Goal: Transaction & Acquisition: Purchase product/service

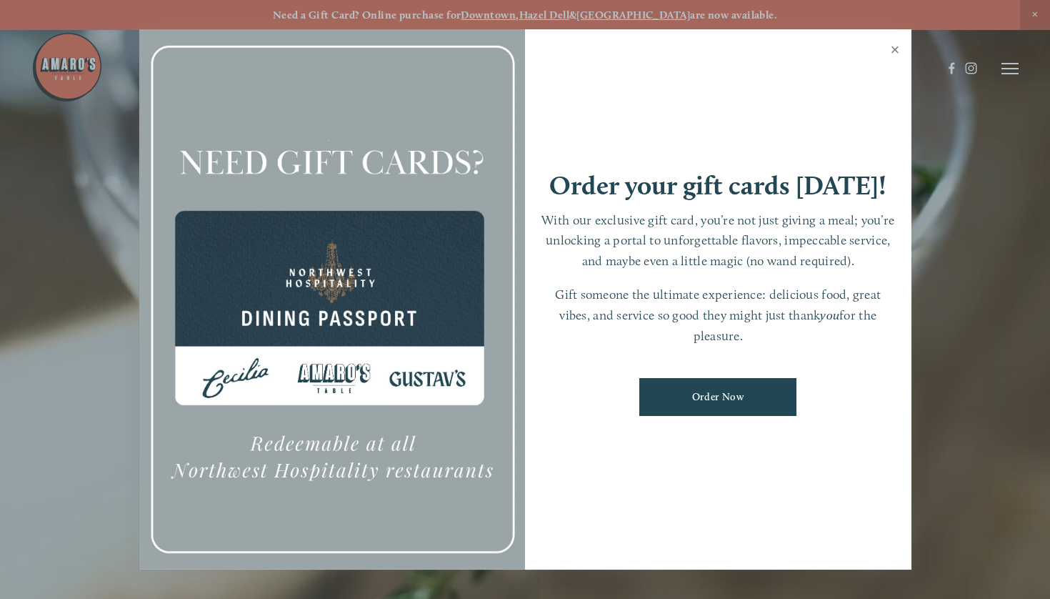
click at [894, 51] on link "Close" at bounding box center [895, 51] width 28 height 40
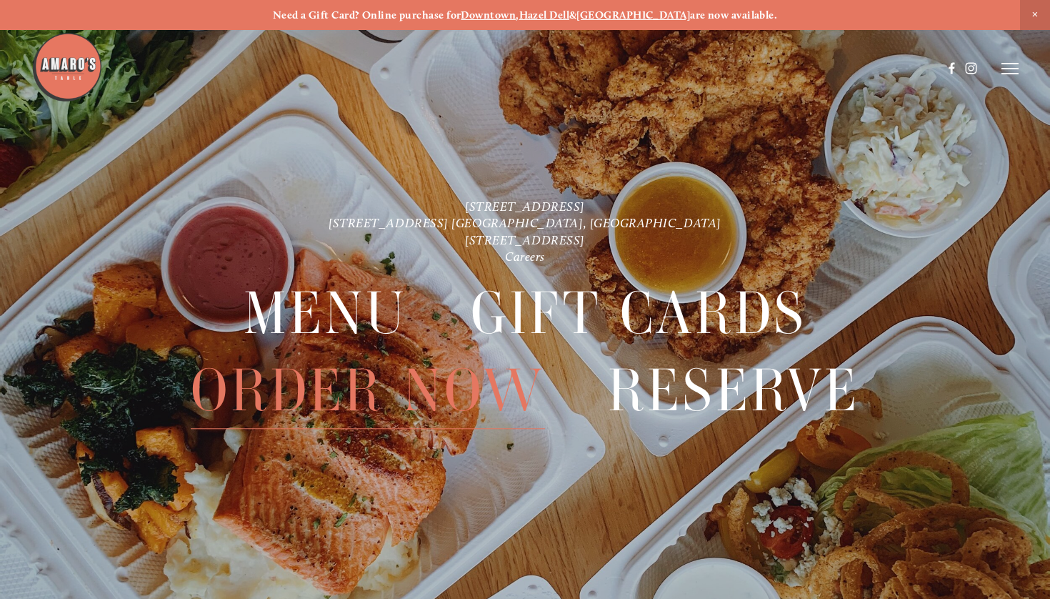
click at [360, 389] on span "Order Now" at bounding box center [368, 390] width 354 height 76
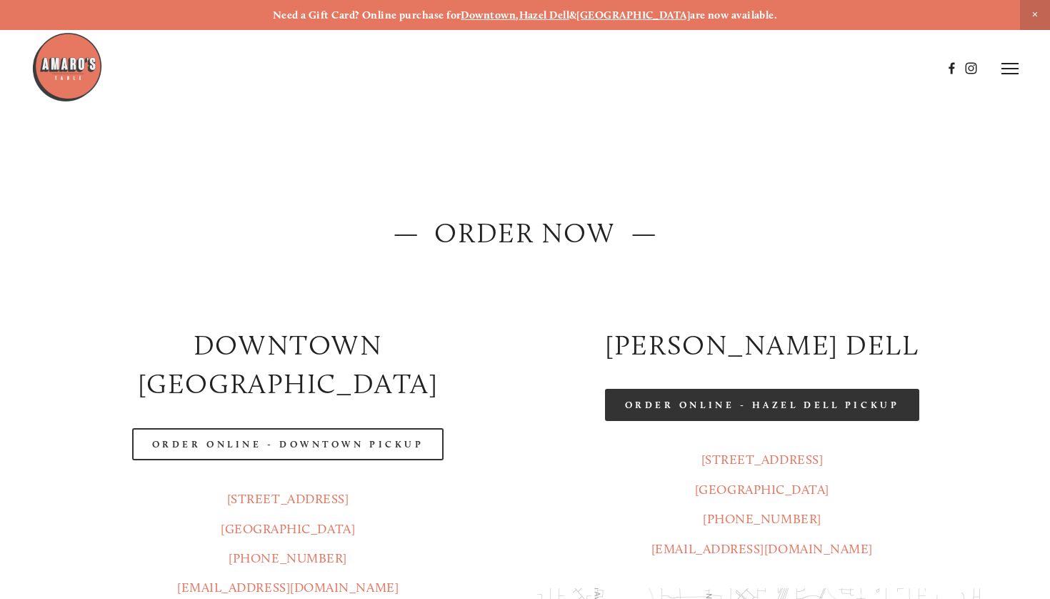
click at [660, 406] on link "Order Online - Hazel Dell Pickup" at bounding box center [762, 405] width 315 height 32
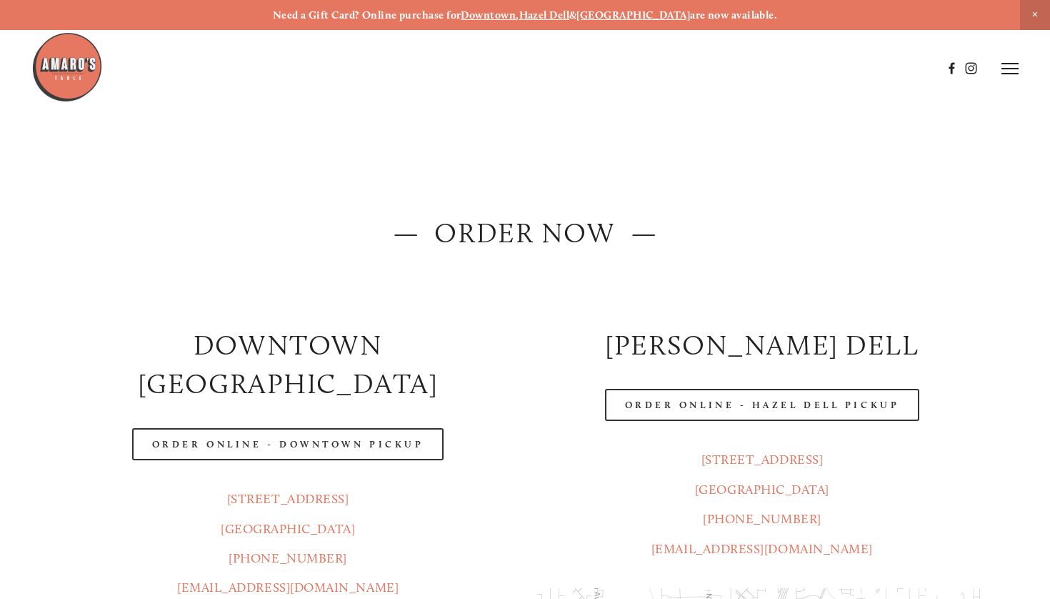
click at [1009, 71] on icon at bounding box center [1009, 68] width 17 height 13
click at [61, 74] on img at bounding box center [66, 66] width 71 height 71
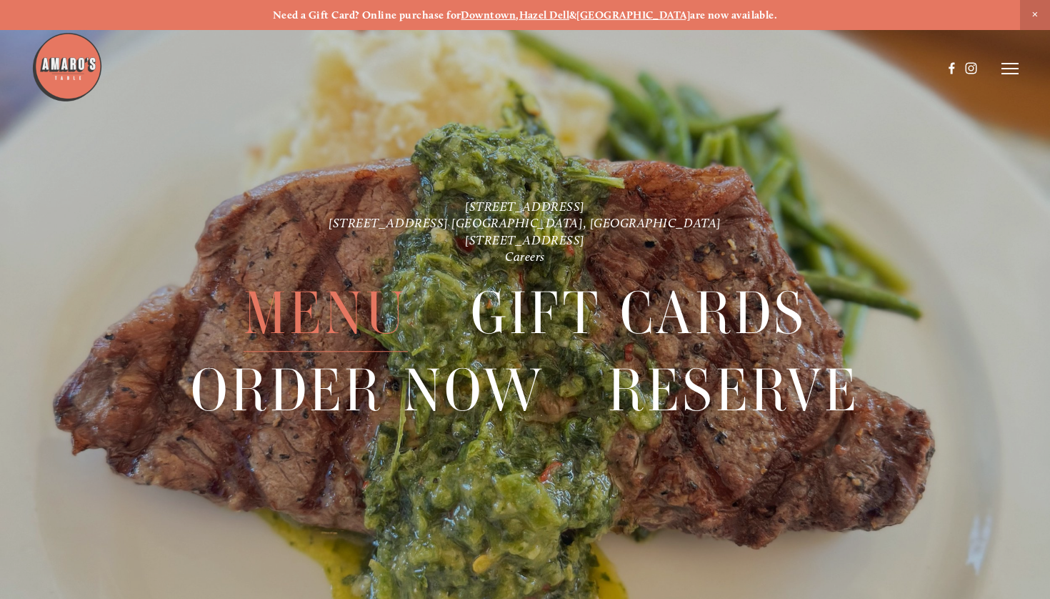
click at [346, 304] on span "Menu" at bounding box center [326, 314] width 164 height 76
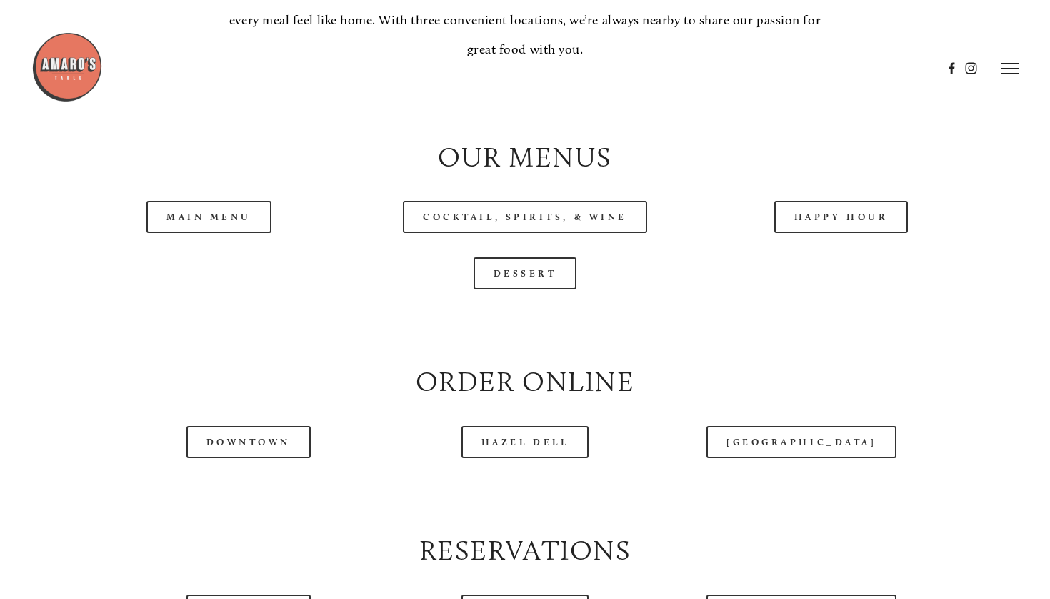
scroll to position [1292, 0]
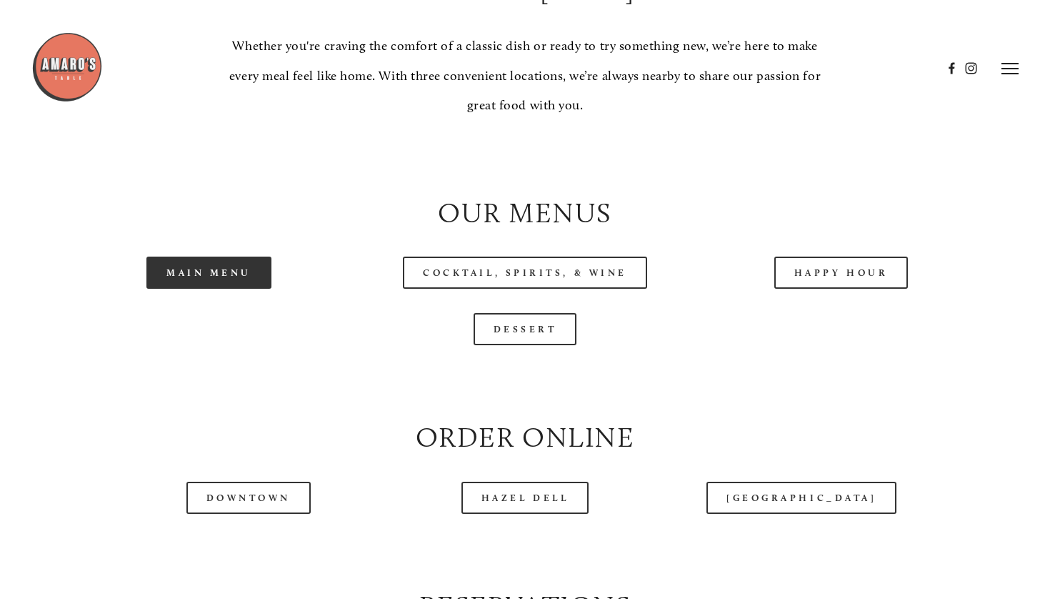
click at [219, 284] on link "Main Menu" at bounding box center [208, 272] width 125 height 32
